Goal: Complete application form

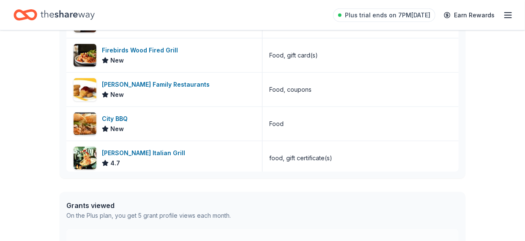
scroll to position [287, 0]
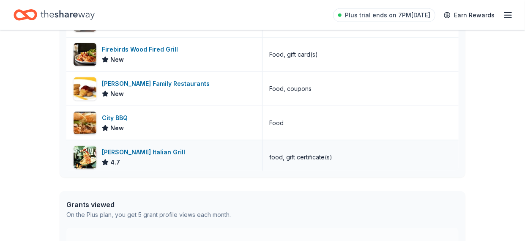
click at [156, 152] on div "[PERSON_NAME] Italian Grill" at bounding box center [145, 152] width 87 height 10
click at [118, 118] on div "City BBQ" at bounding box center [116, 118] width 29 height 10
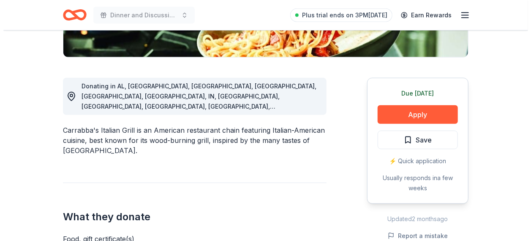
scroll to position [201, 0]
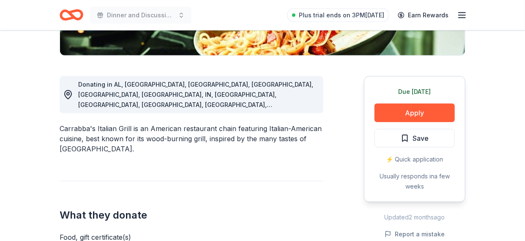
click at [413, 156] on div "⚡️ Quick application" at bounding box center [414, 159] width 80 height 10
click at [422, 157] on div "⚡️ Quick application" at bounding box center [414, 159] width 80 height 10
click at [420, 109] on button "Apply" at bounding box center [414, 113] width 80 height 19
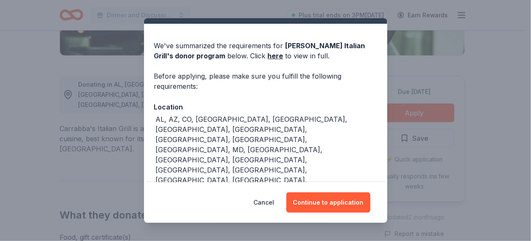
scroll to position [27, 0]
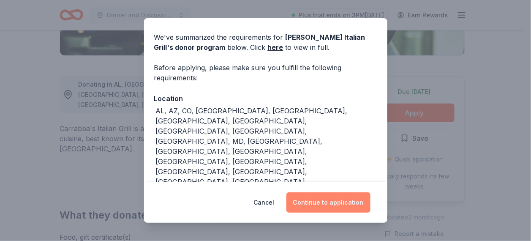
click at [337, 204] on button "Continue to application" at bounding box center [328, 202] width 84 height 20
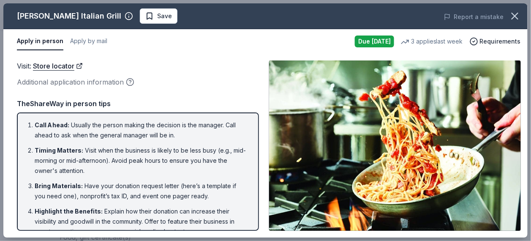
click at [264, 157] on div "Visit : Store locator Additional application information Visit : Store locator …" at bounding box center [265, 146] width 524 height 184
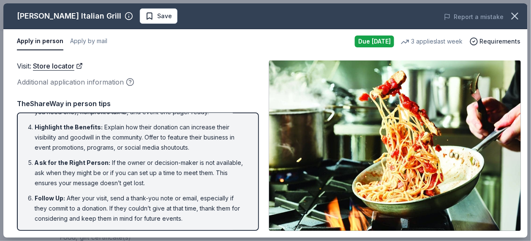
scroll to position [0, 0]
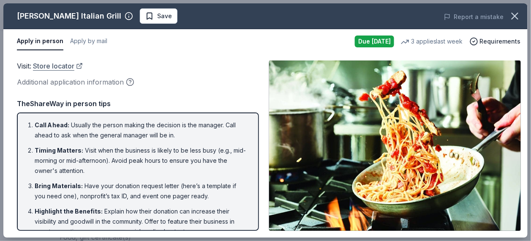
click at [66, 65] on link "Store locator" at bounding box center [58, 65] width 50 height 11
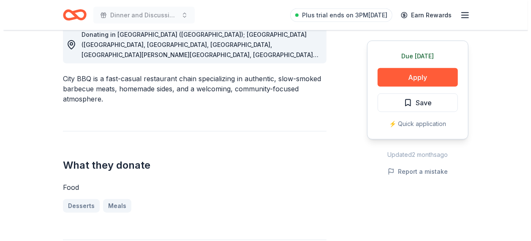
scroll to position [253, 0]
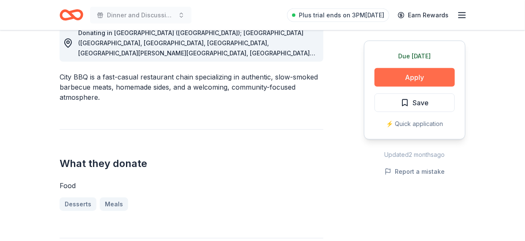
click at [413, 76] on button "Apply" at bounding box center [414, 77] width 80 height 19
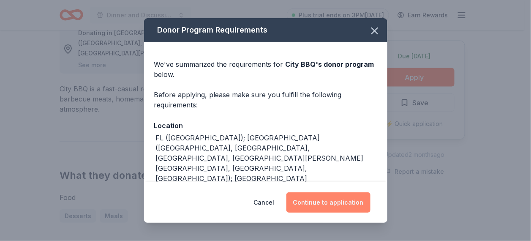
click at [339, 200] on button "Continue to application" at bounding box center [328, 202] width 84 height 20
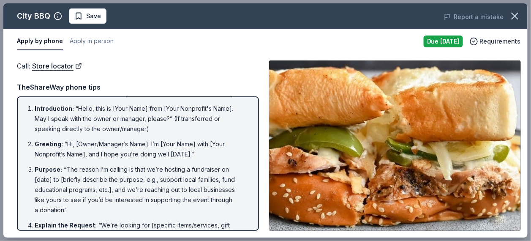
scroll to position [0, 0]
click at [68, 65] on link "Store locator" at bounding box center [57, 65] width 50 height 11
